Goal: Task Accomplishment & Management: Complete application form

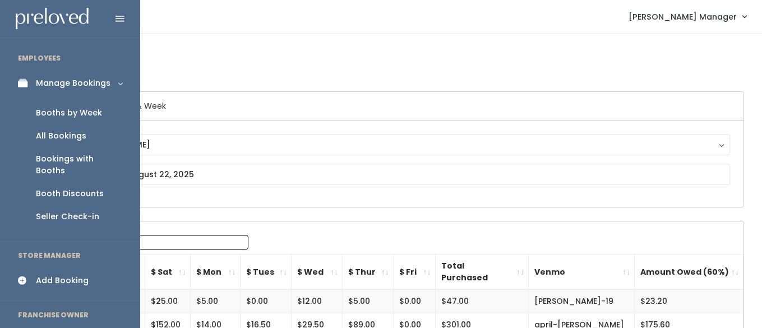
click at [53, 113] on div "Booths by Week" at bounding box center [69, 113] width 66 height 12
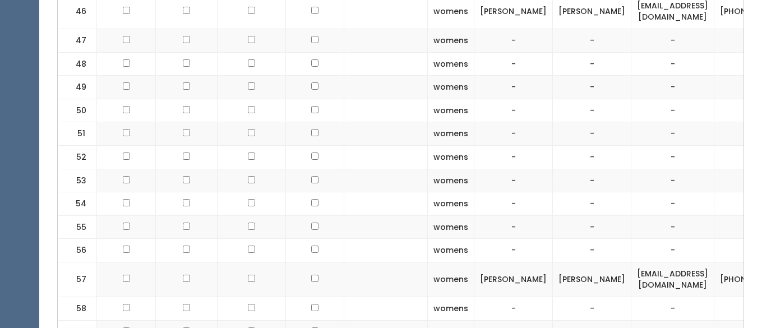
scroll to position [1962, 0]
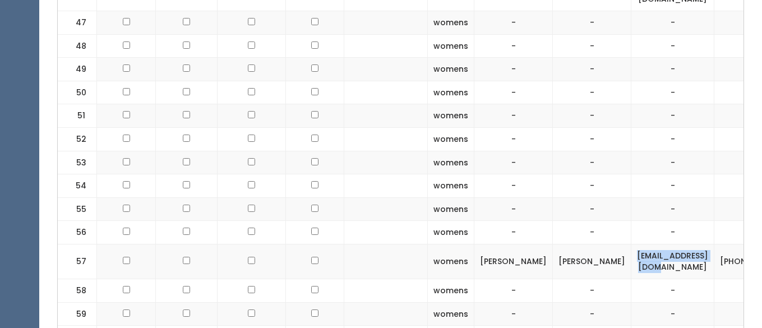
drag, startPoint x: 684, startPoint y: 123, endPoint x: 593, endPoint y: 119, distance: 91.5
click at [631, 244] on td "[EMAIL_ADDRESS][DOMAIN_NAME]" at bounding box center [672, 261] width 83 height 35
copy td "[EMAIL_ADDRESS][DOMAIN_NAME]"
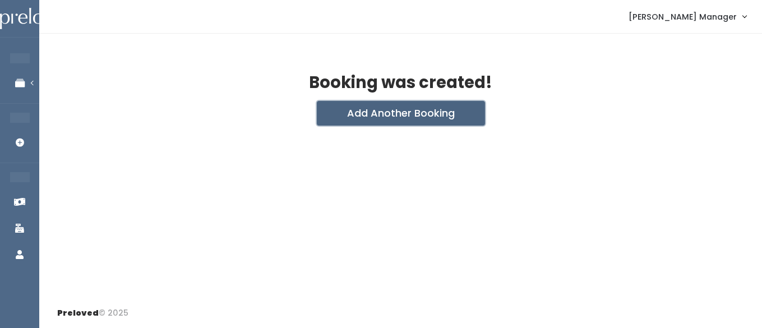
click at [393, 114] on button "Add Another Booking" at bounding box center [401, 113] width 168 height 25
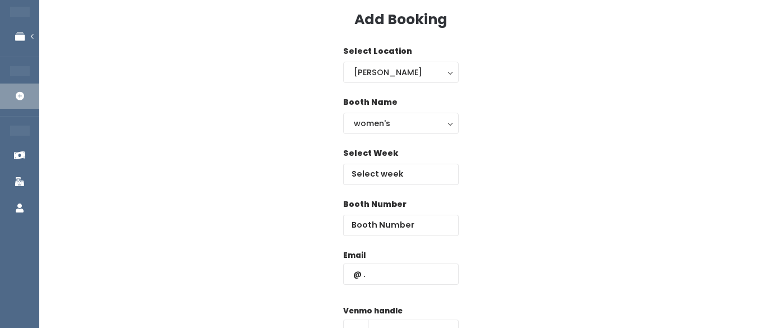
scroll to position [53, 0]
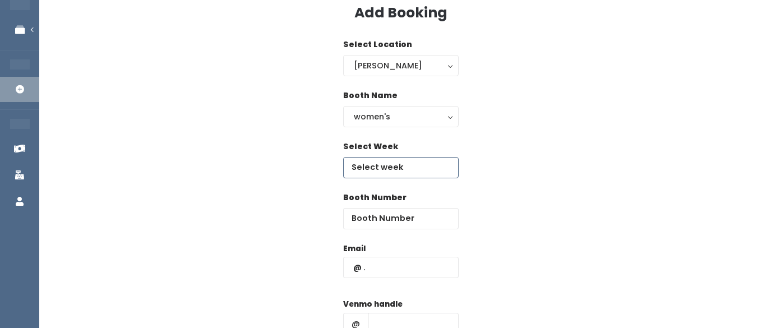
click at [393, 168] on body "EMPLOYEES Manage Bookings Booths by Week All Bookings Bookings with Booths Boot…" at bounding box center [381, 215] width 762 height 537
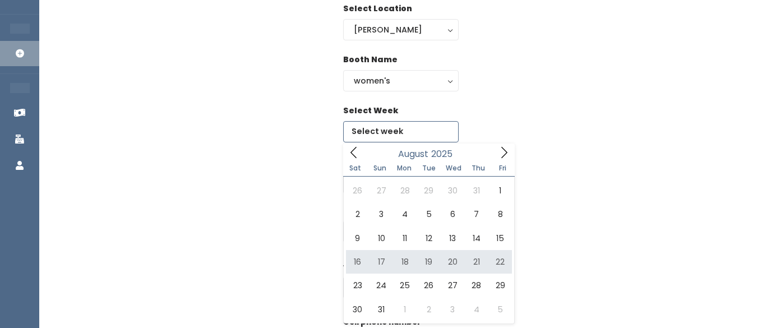
scroll to position [102, 0]
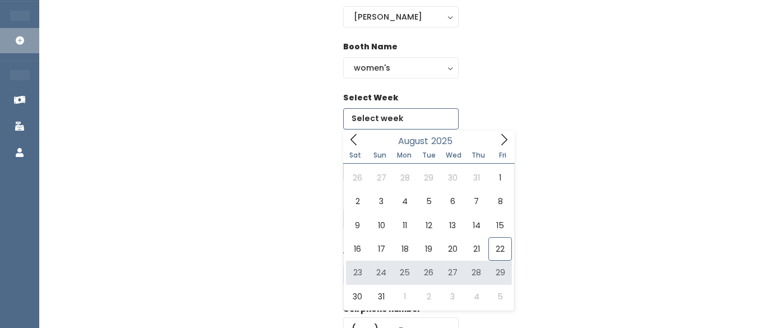
type input "August 23 to August 29"
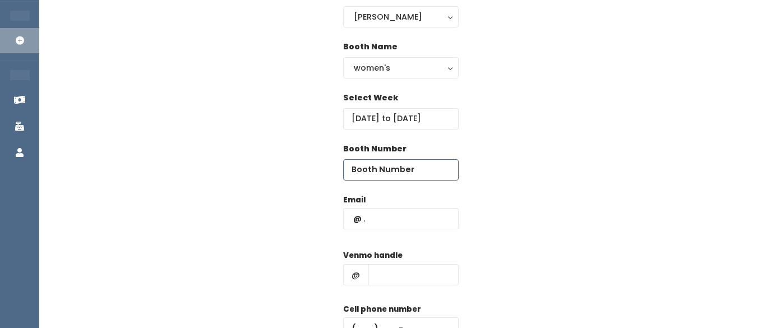
click at [425, 172] on input "number" at bounding box center [401, 169] width 116 height 21
type input "58"
click at [391, 220] on input "text" at bounding box center [401, 218] width 116 height 21
paste input "ljburton3@yahoo.com"
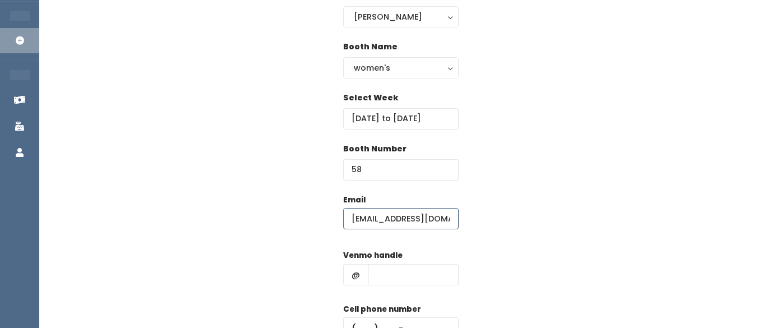
type input "ljburton3@yahoo.com"
click at [389, 273] on input "text" at bounding box center [413, 274] width 91 height 21
type input "hhhh"
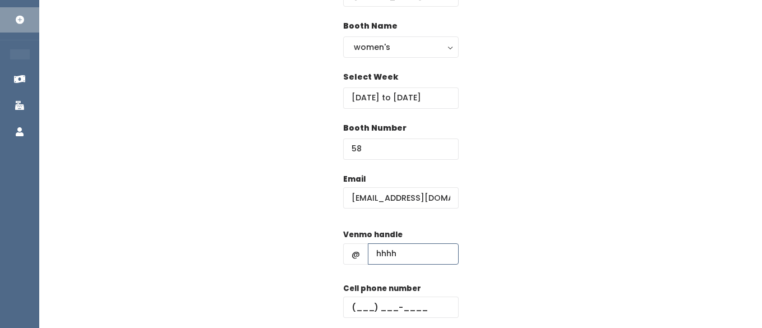
scroll to position [130, 0]
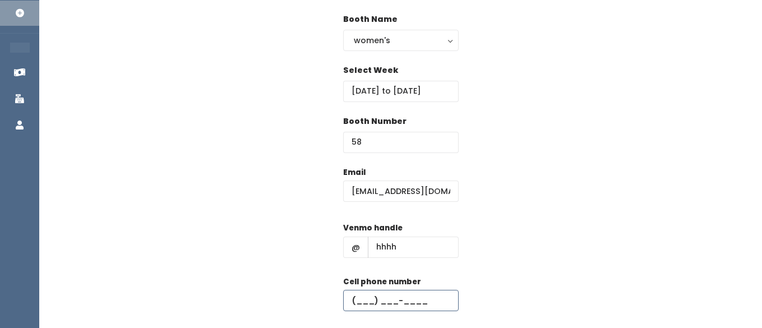
click at [379, 301] on input "text" at bounding box center [401, 300] width 116 height 21
type input "(555) 555-5555"
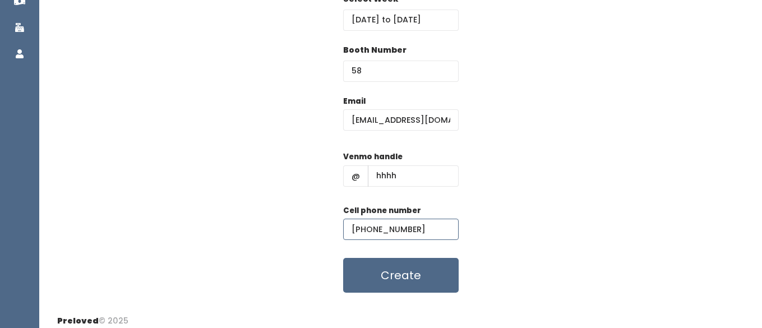
scroll to position [209, 0]
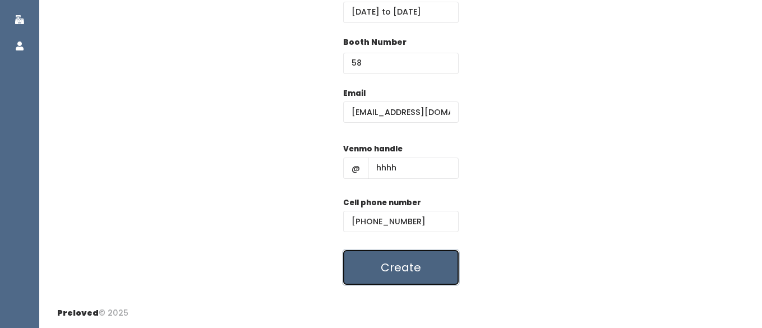
click at [387, 264] on button "Create" at bounding box center [401, 267] width 116 height 35
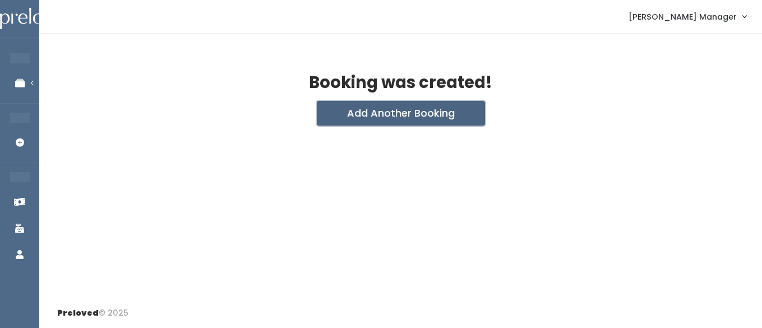
click at [377, 113] on button "Add Another Booking" at bounding box center [401, 113] width 168 height 25
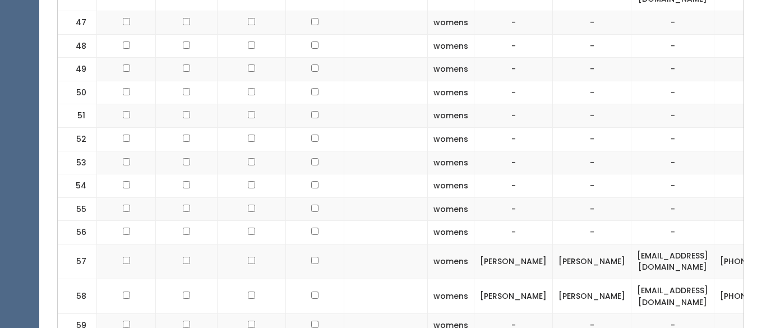
scroll to position [0, 143]
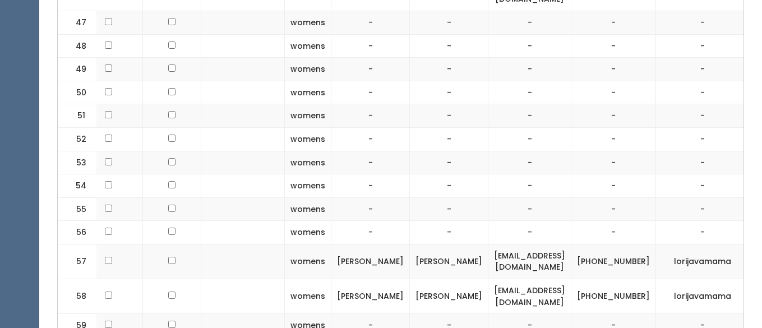
click at [762, 254] on button "button" at bounding box center [769, 261] width 15 height 15
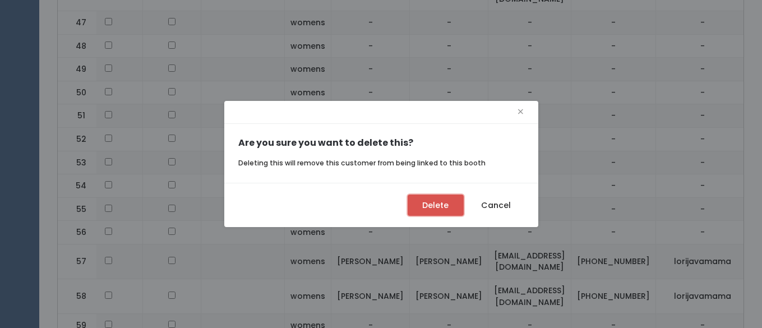
click at [424, 205] on button "Delete" at bounding box center [436, 205] width 56 height 21
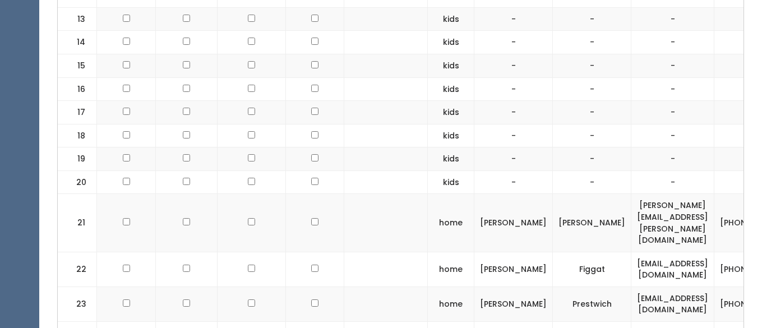
scroll to position [856, 0]
